Goal: Book appointment/travel/reservation

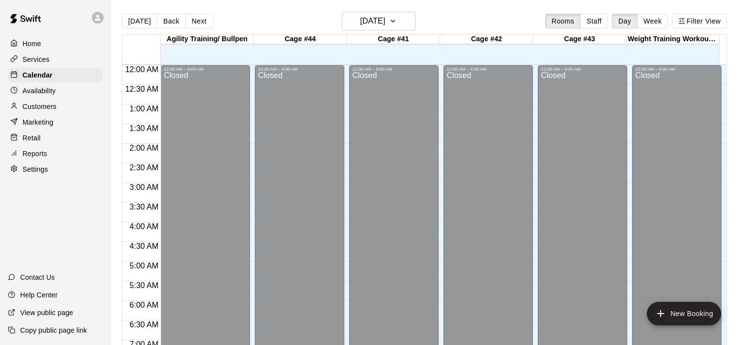
scroll to position [580, 0]
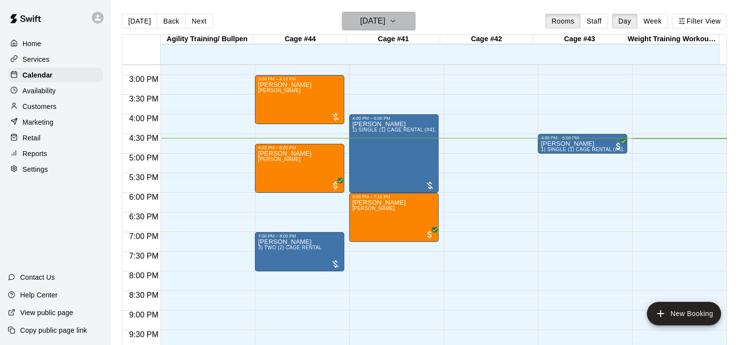
click at [397, 21] on icon "button" at bounding box center [393, 21] width 8 height 12
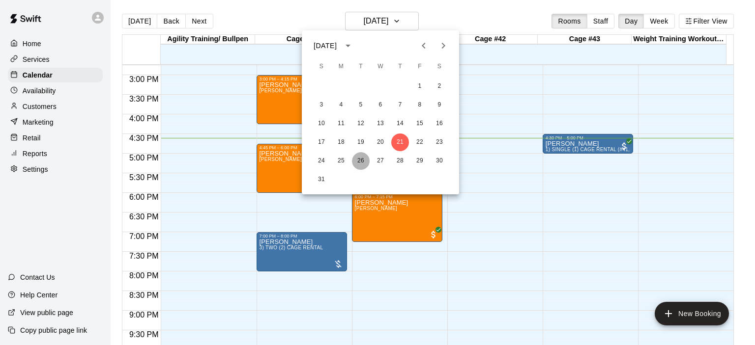
click at [360, 164] on button "26" at bounding box center [361, 161] width 18 height 18
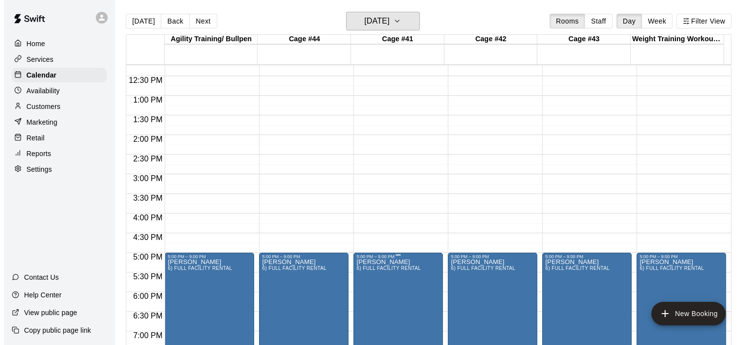
scroll to position [482, 0]
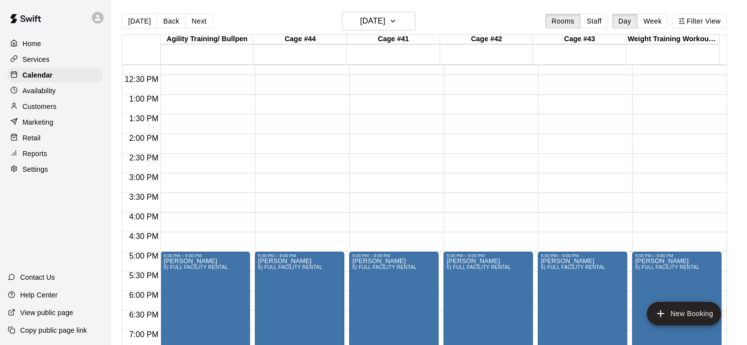
click at [295, 177] on div "12:00 AM – 9:00 AM Closed 5:00 PM – 9:00 PM [PERSON_NAME] 6) FULL FACILITY RENT…" at bounding box center [299, 55] width 89 height 943
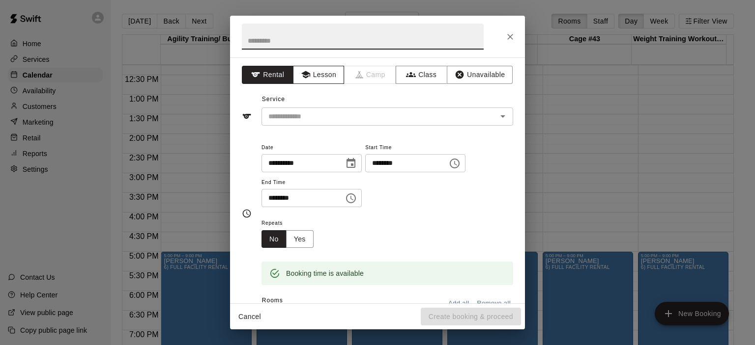
click at [312, 73] on button "Lesson" at bounding box center [319, 75] width 52 height 18
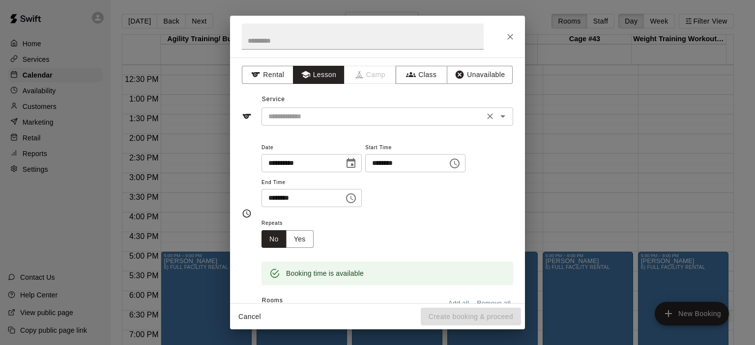
click at [500, 116] on icon "Open" at bounding box center [503, 117] width 12 height 12
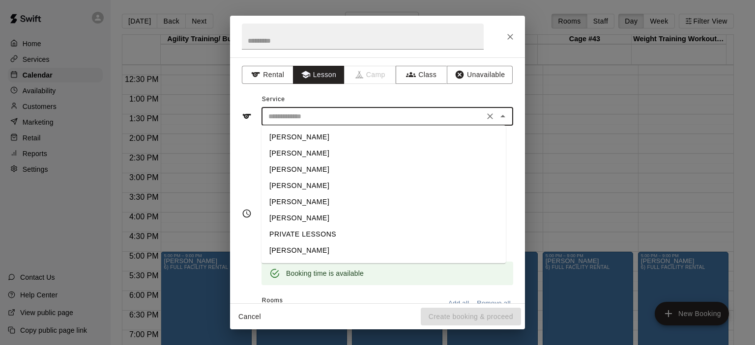
scroll to position [31, 0]
click at [324, 237] on li "[PERSON_NAME]" at bounding box center [383, 236] width 244 height 16
type input "**********"
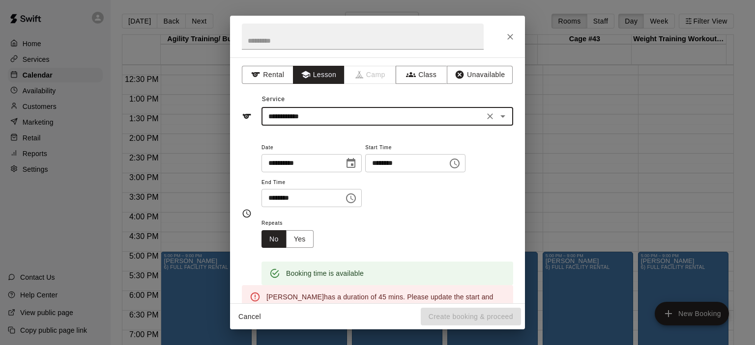
click at [357, 197] on icon "Choose time, selected time is 3:30 PM" at bounding box center [351, 199] width 12 height 12
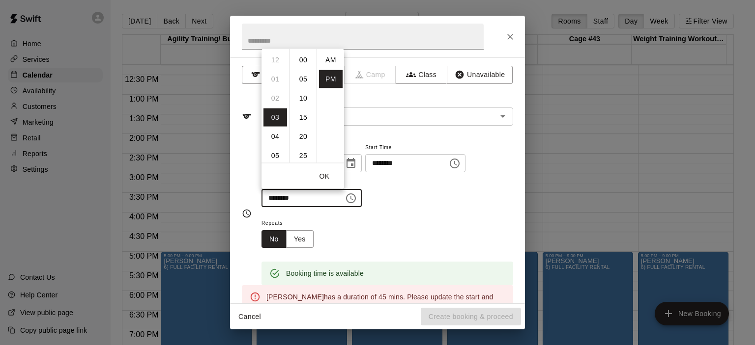
scroll to position [18, 0]
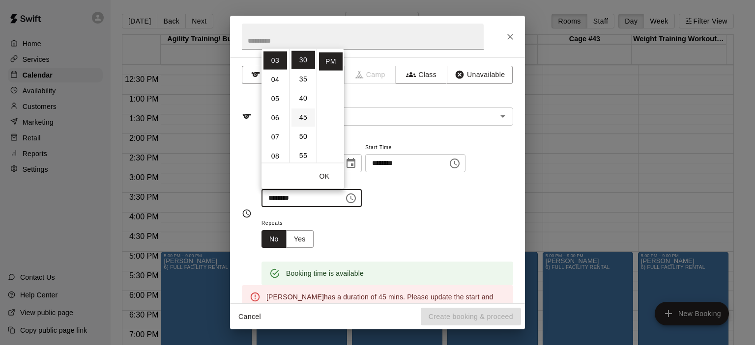
click at [301, 115] on li "45" at bounding box center [303, 117] width 24 height 18
type input "********"
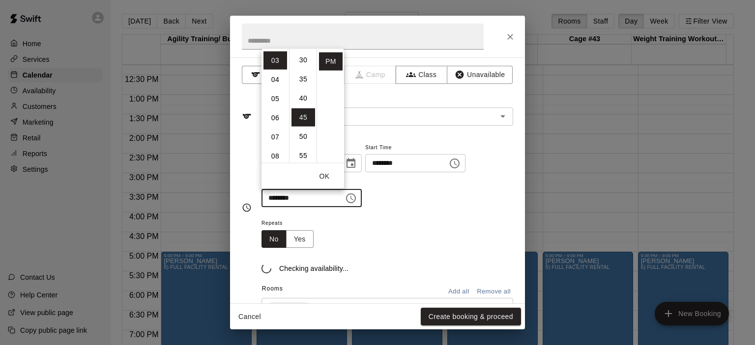
scroll to position [172, 0]
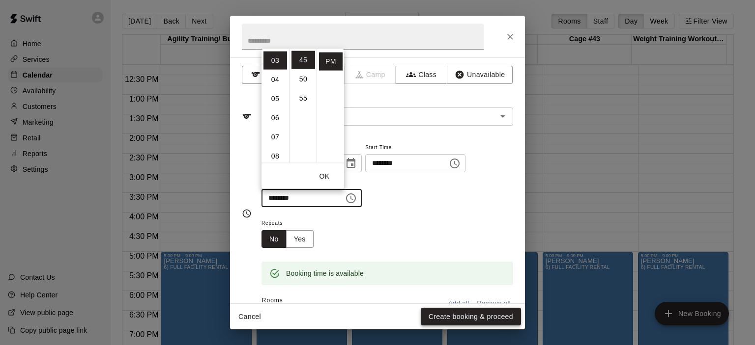
click at [454, 315] on button "Create booking & proceed" at bounding box center [471, 317] width 100 height 18
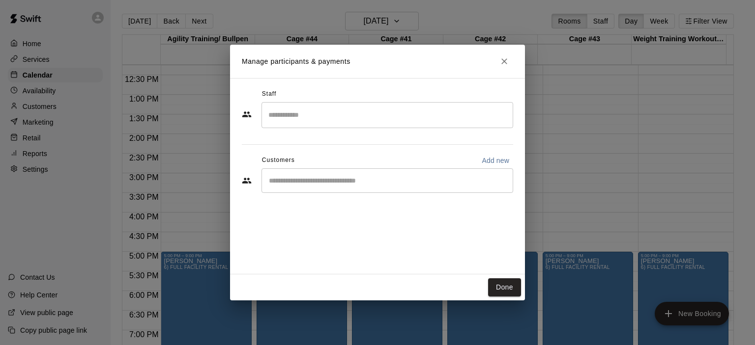
click at [369, 180] on input "Start typing to search customers..." at bounding box center [387, 181] width 243 height 10
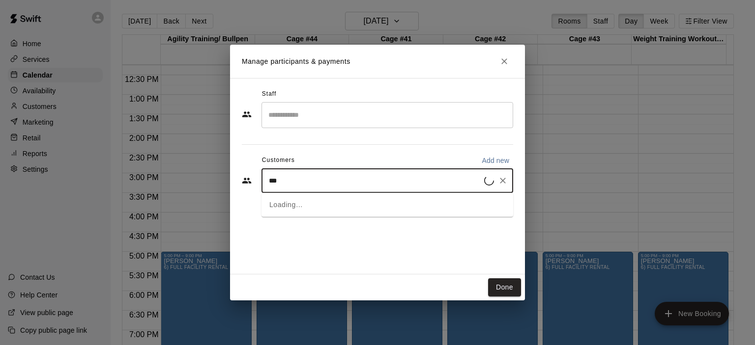
type input "****"
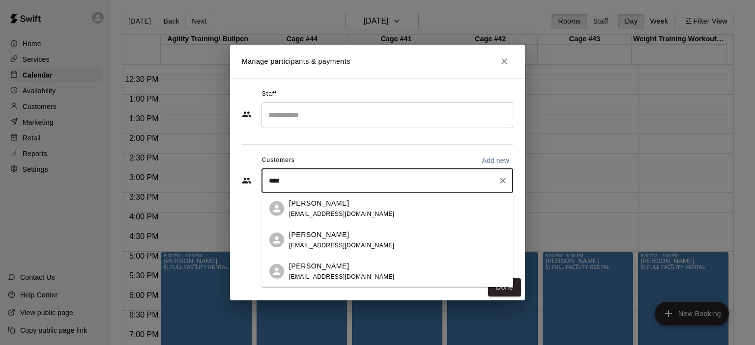
click at [322, 269] on p "[PERSON_NAME]" at bounding box center [319, 266] width 60 height 10
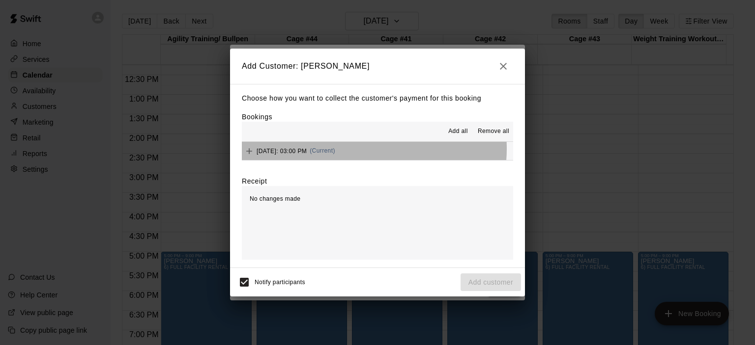
click at [335, 150] on span "(Current)" at bounding box center [323, 150] width 26 height 7
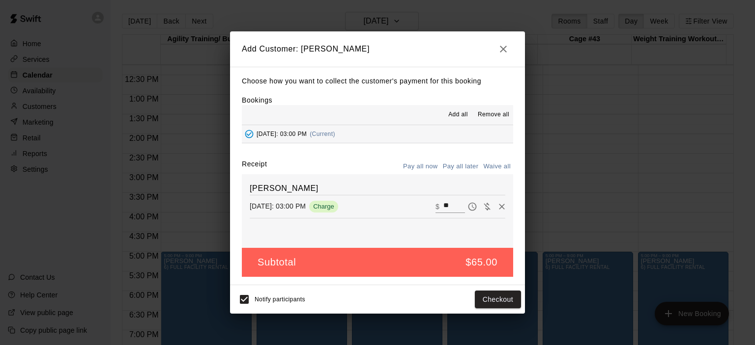
click at [459, 170] on button "Pay all later" at bounding box center [460, 166] width 41 height 15
click at [485, 295] on button "Add customer" at bounding box center [490, 300] width 60 height 18
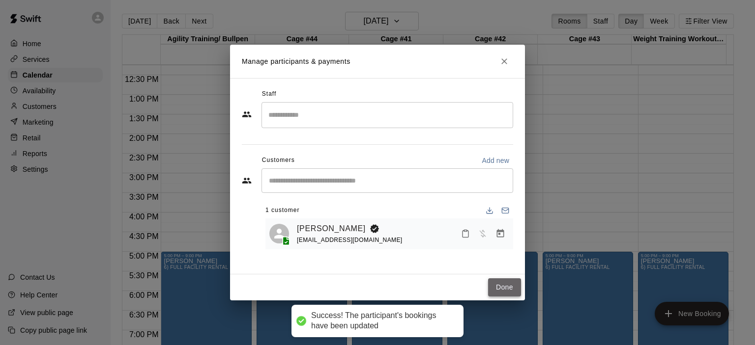
click at [495, 292] on button "Done" at bounding box center [504, 288] width 33 height 18
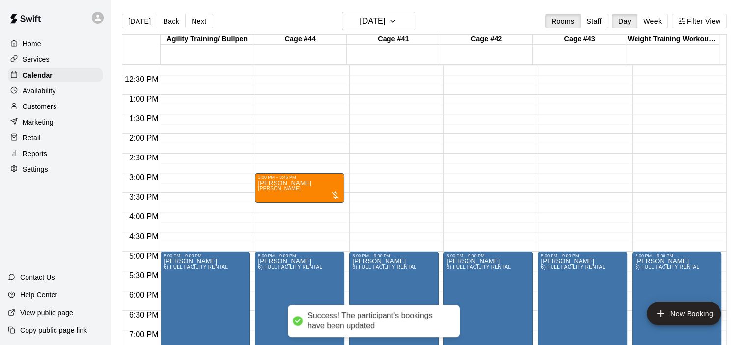
click at [285, 207] on div "12:00 AM – 9:00 AM Closed 3:00 PM – 3:45 PM [PERSON_NAME] [PERSON_NAME] 5:00 PM…" at bounding box center [299, 55] width 89 height 943
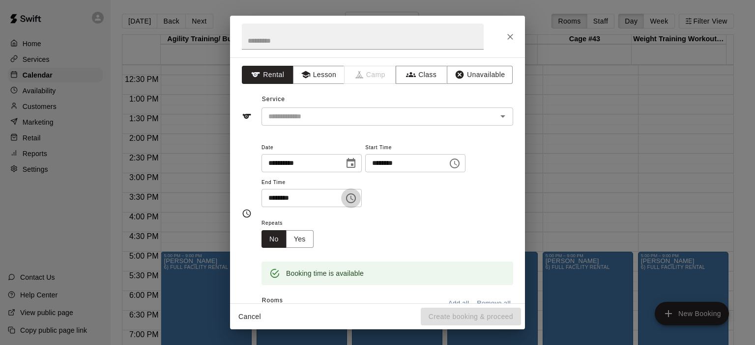
click at [357, 196] on icon "Choose time, selected time is 4:15 PM" at bounding box center [351, 199] width 12 height 12
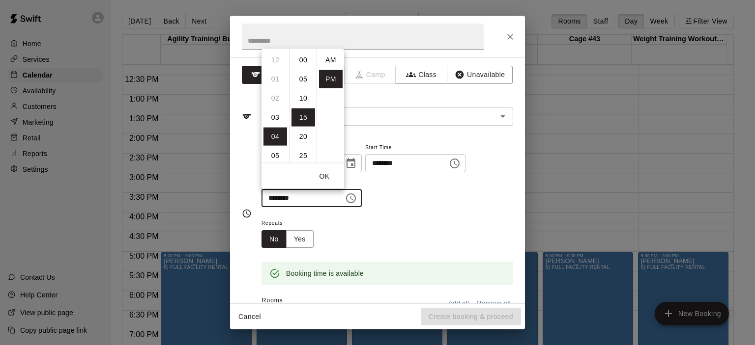
scroll to position [18, 0]
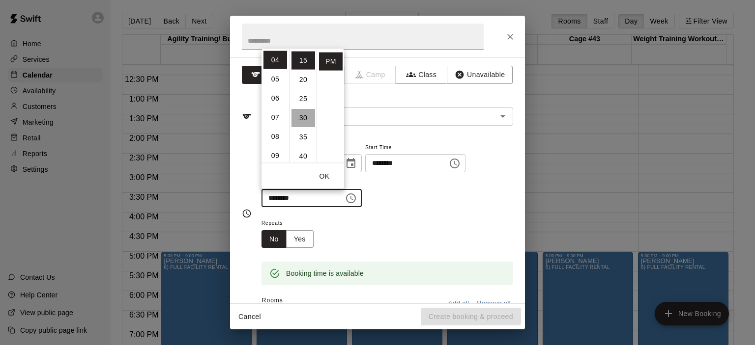
click at [302, 115] on li "30" at bounding box center [303, 118] width 24 height 18
type input "********"
click at [448, 198] on div "**********" at bounding box center [387, 175] width 252 height 66
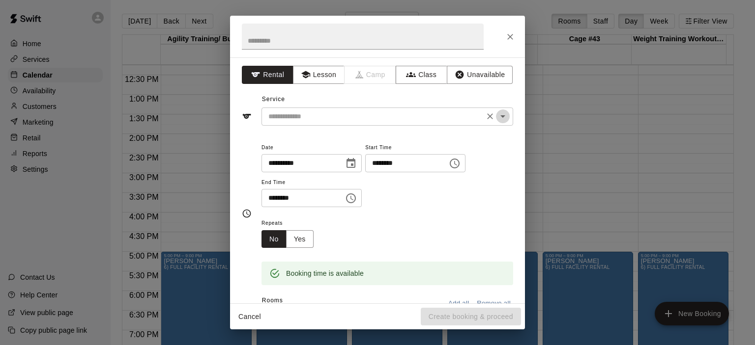
click at [497, 118] on icon "Open" at bounding box center [503, 117] width 12 height 12
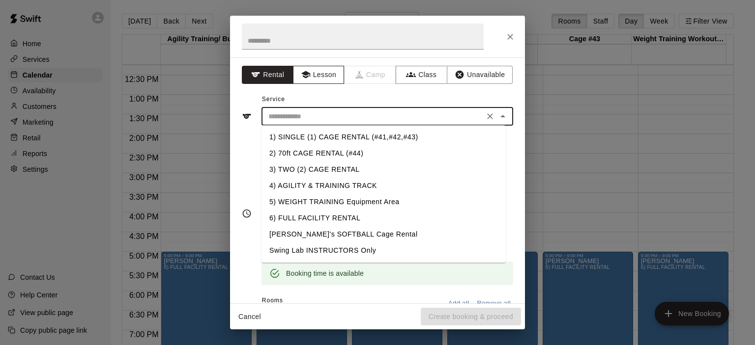
click at [324, 78] on button "Lesson" at bounding box center [319, 75] width 52 height 18
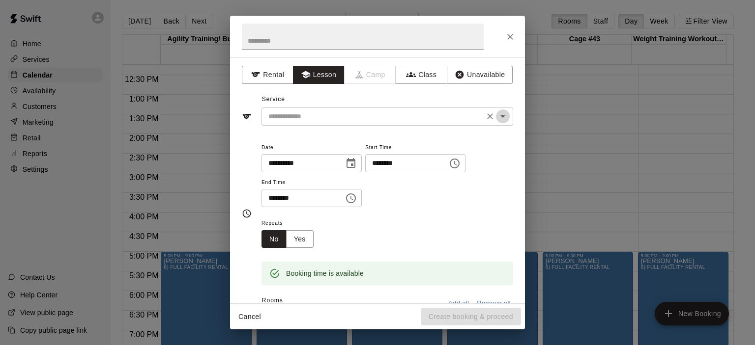
click at [497, 115] on icon "Open" at bounding box center [503, 117] width 12 height 12
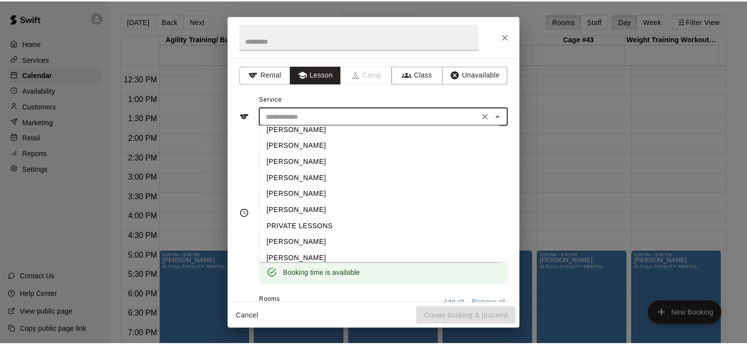
scroll to position [31, 0]
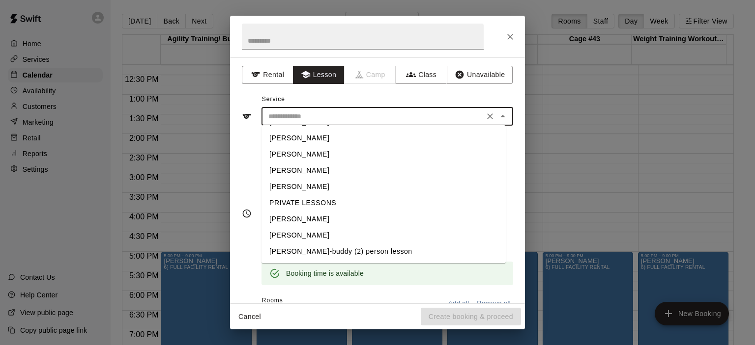
click at [338, 234] on li "[PERSON_NAME]" at bounding box center [383, 236] width 244 height 16
type input "**********"
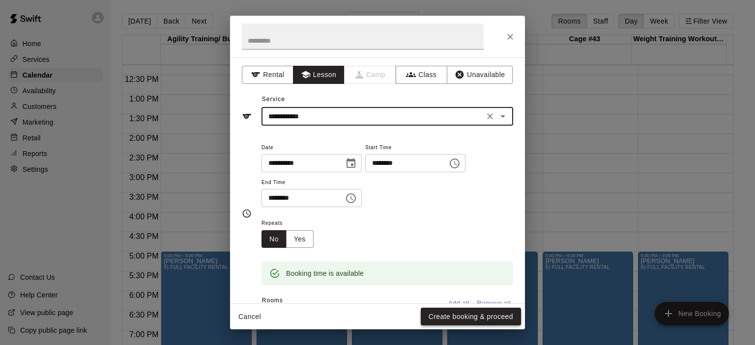
click at [483, 315] on button "Create booking & proceed" at bounding box center [471, 317] width 100 height 18
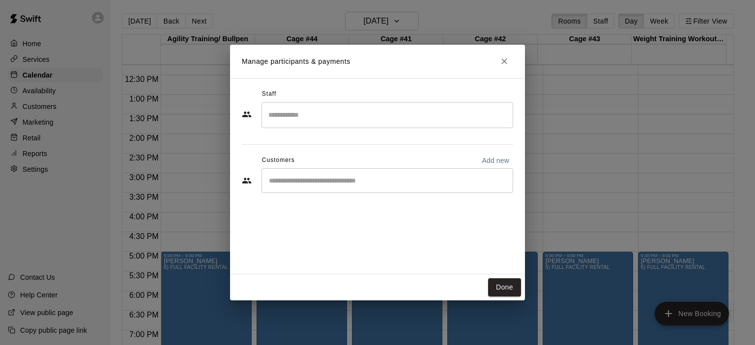
click at [368, 184] on input "Start typing to search customers..." at bounding box center [387, 181] width 243 height 10
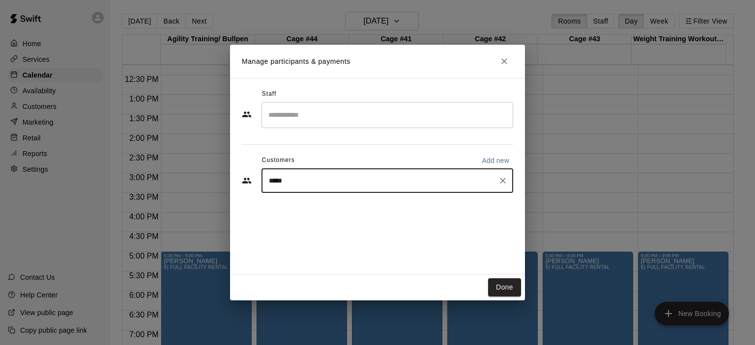
type input "******"
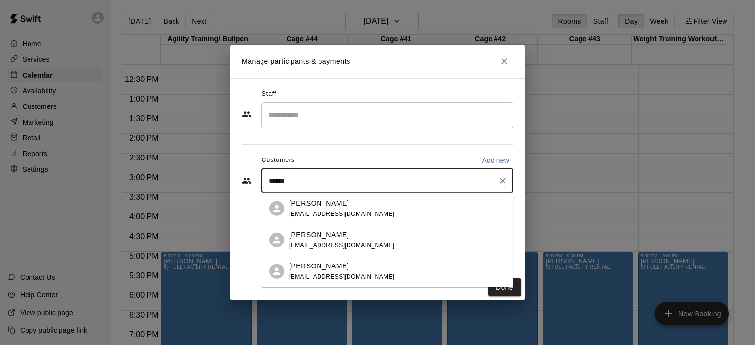
click at [308, 245] on span "[EMAIL_ADDRESS][DOMAIN_NAME]" at bounding box center [342, 245] width 106 height 7
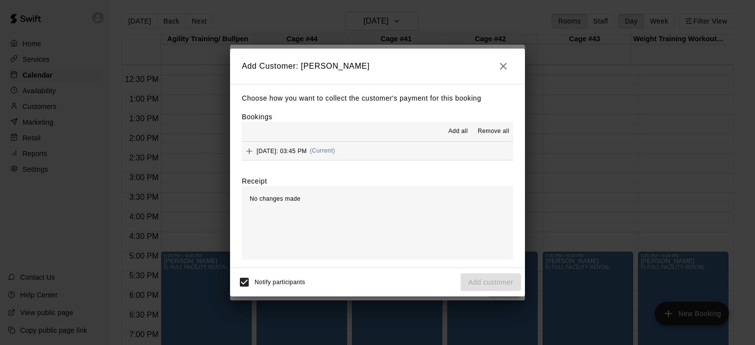
click at [335, 153] on span "(Current)" at bounding box center [323, 150] width 26 height 7
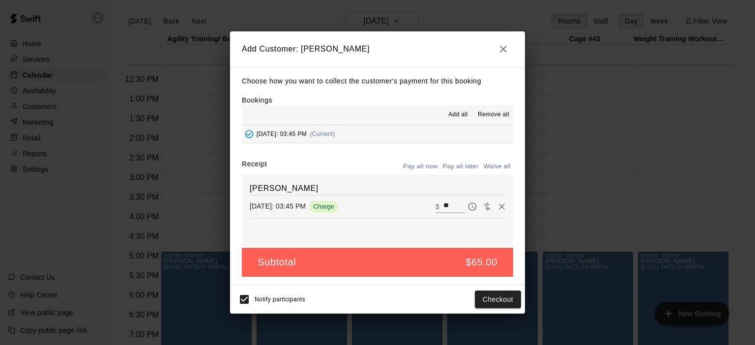
click at [455, 165] on button "Pay all later" at bounding box center [460, 166] width 41 height 15
click at [484, 294] on button "Add customer" at bounding box center [490, 300] width 60 height 18
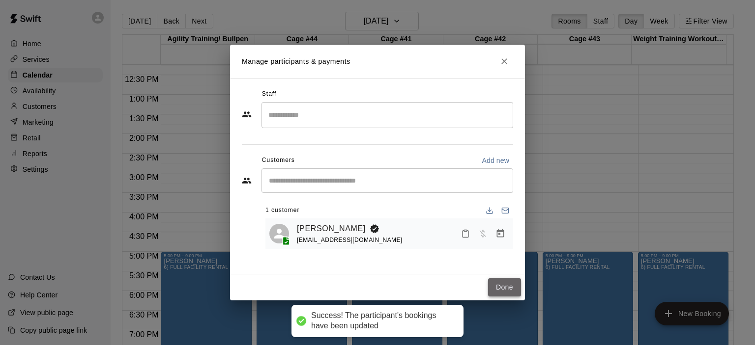
click at [510, 283] on button "Done" at bounding box center [504, 288] width 33 height 18
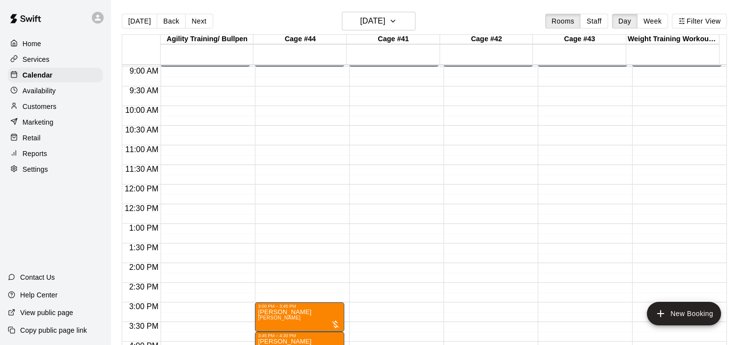
scroll to position [285, 0]
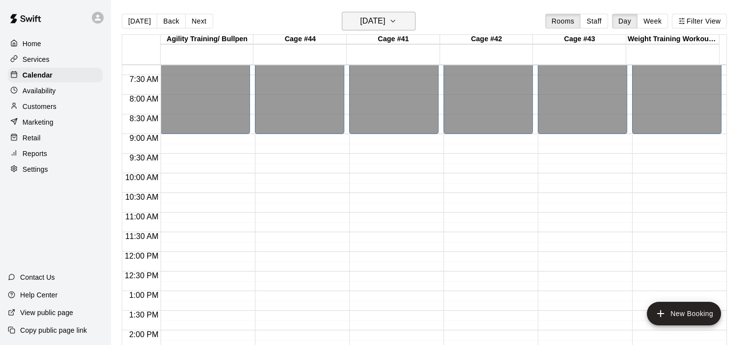
click at [397, 25] on icon "button" at bounding box center [393, 21] width 8 height 12
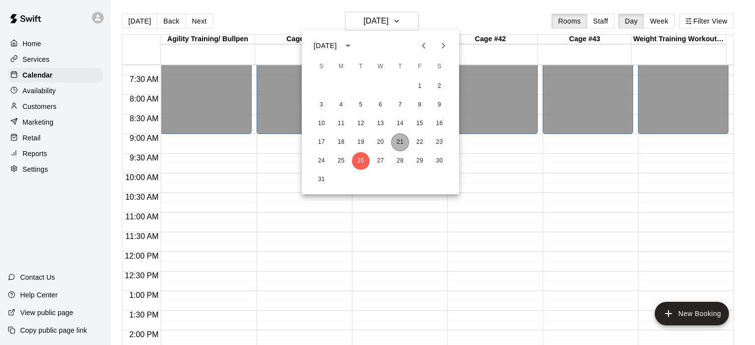
click at [401, 140] on button "21" at bounding box center [400, 143] width 18 height 18
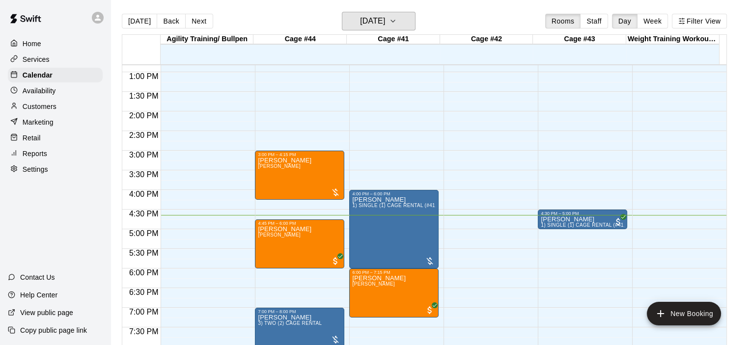
scroll to position [602, 0]
